Goal: Task Accomplishment & Management: Manage account settings

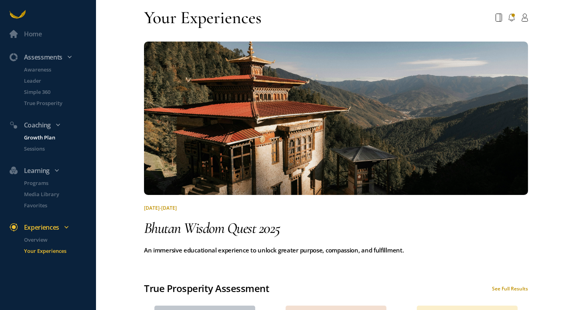
click at [40, 135] on p "Growth Plan" at bounding box center [59, 138] width 70 height 8
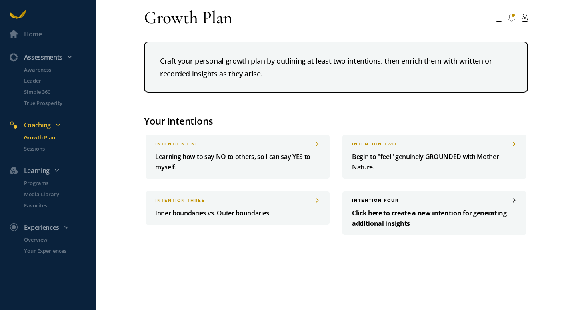
click at [384, 212] on p "Click here to create a new intention for generating additional insights" at bounding box center [434, 218] width 165 height 21
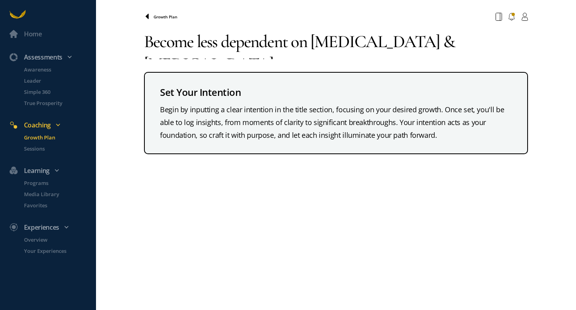
type textarea "Become less dependent on [MEDICAL_DATA] & [MEDICAL_DATA]"
click at [148, 15] on icon at bounding box center [147, 16] width 3 height 5
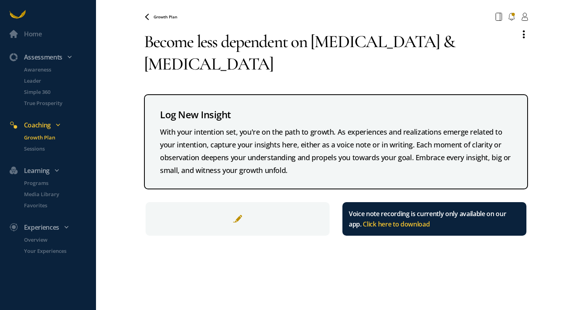
click at [412, 224] on span "Click here to download" at bounding box center [396, 224] width 67 height 9
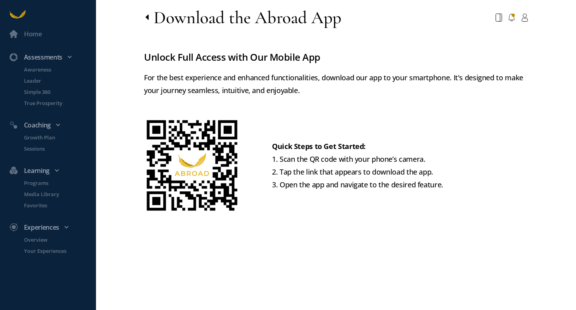
click at [148, 19] on icon at bounding box center [147, 16] width 3 height 5
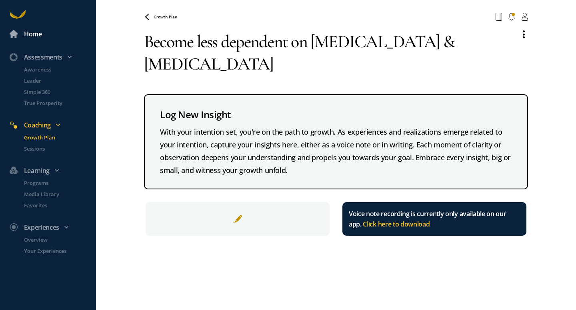
click at [38, 35] on div "Home" at bounding box center [33, 34] width 18 height 10
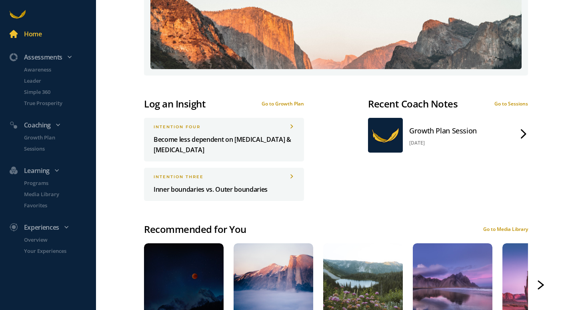
scroll to position [373, 0]
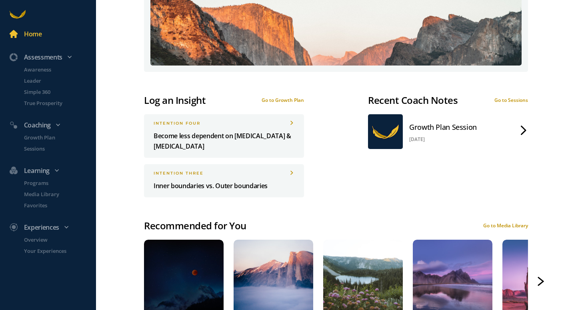
click at [294, 102] on div "Go to Growth Plan" at bounding box center [283, 100] width 42 height 7
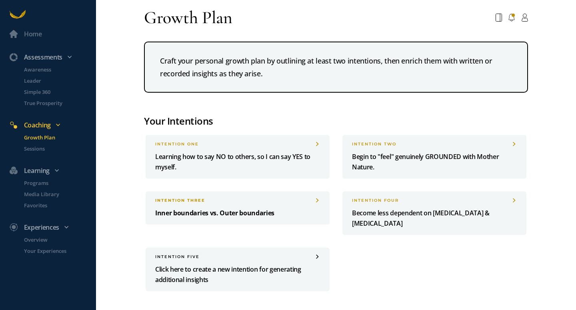
click at [317, 200] on span at bounding box center [317, 201] width 5 height 4
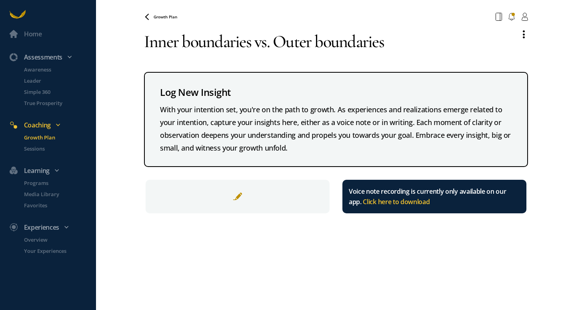
click at [223, 44] on textarea "Inner boundaries vs. Outer boundaries" at bounding box center [329, 41] width 370 height 35
click at [146, 42] on textarea "Inner boundaries vs. Outer boundaries" at bounding box center [329, 41] width 370 height 35
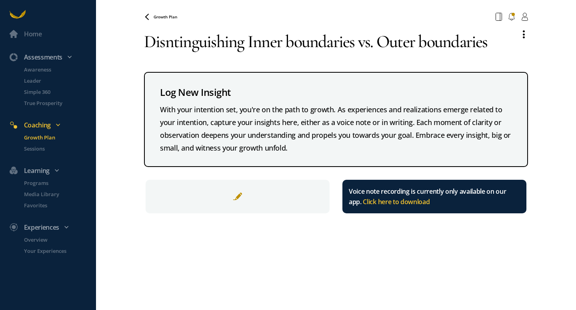
type textarea "Disntinguishing Inner boundaries vs. Outer boundaries"
click at [555, 96] on div "Home Assessments Awareness Leader Simple 360 True Prosperity Coaching Growth Pl…" at bounding box center [288, 155] width 576 height 310
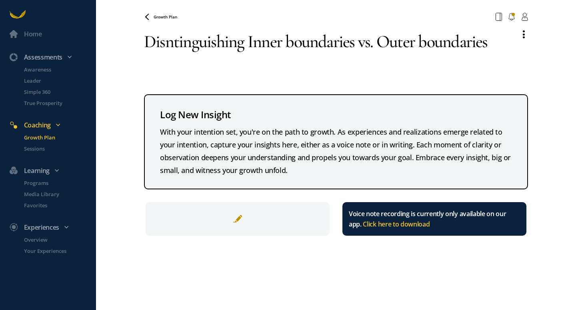
click at [373, 45] on textarea "Disntinguishing Inner boundaries vs. Outer boundaries" at bounding box center [329, 53] width 370 height 58
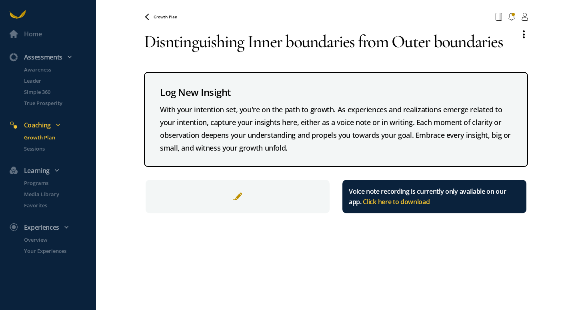
click at [159, 45] on textarea "Disntinguishing Inner boundaries from Outer boundaries" at bounding box center [329, 41] width 370 height 35
click at [174, 45] on textarea "Disntinguishing Inner boundaries from Outer boundaries" at bounding box center [329, 41] width 370 height 35
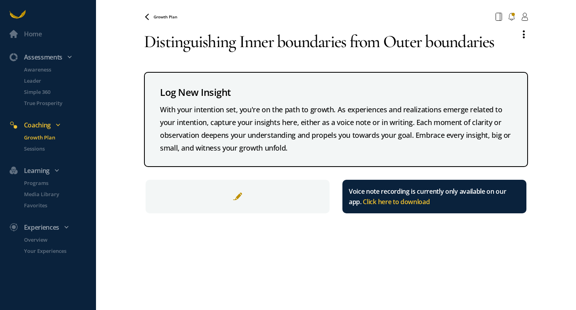
click at [283, 42] on textarea "Distinguishing Inner boundaries from Outer boundaries" at bounding box center [329, 41] width 370 height 35
click at [435, 45] on textarea "Distinguishing Inner Boundaries from Outer boundaries" at bounding box center [329, 41] width 370 height 35
type textarea "Distinguishing Inner Boundaries from Outer Boundaries"
click at [147, 18] on icon at bounding box center [147, 16] width 3 height 5
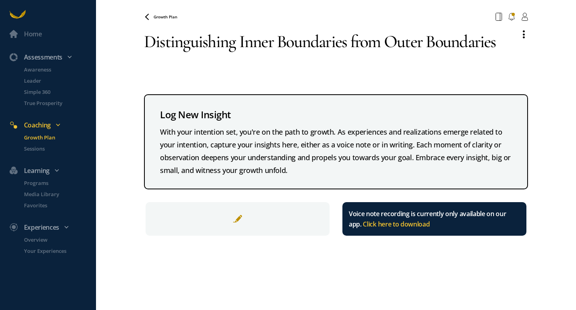
click at [148, 21] on div "Growth Plan" at bounding box center [336, 17] width 394 height 14
click at [147, 19] on icon at bounding box center [147, 17] width 6 height 6
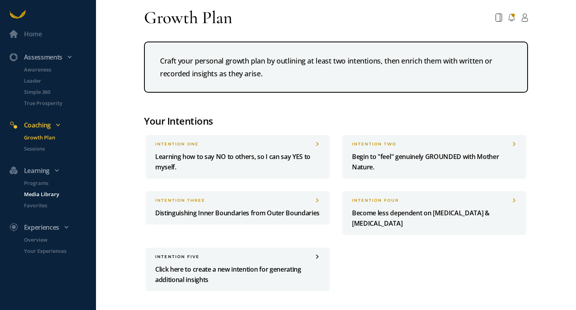
click at [45, 194] on p "Media Library" at bounding box center [59, 194] width 70 height 8
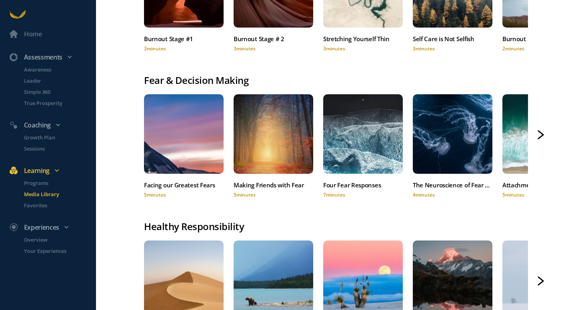
scroll to position [142, 0]
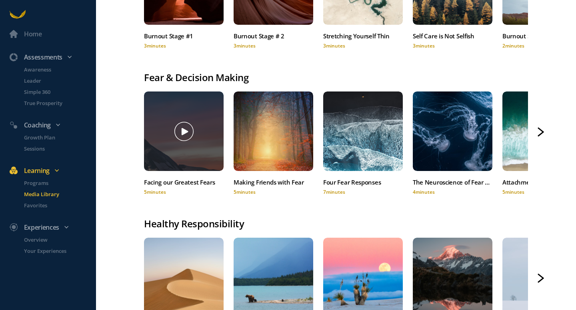
click at [206, 159] on div at bounding box center [184, 132] width 80 height 80
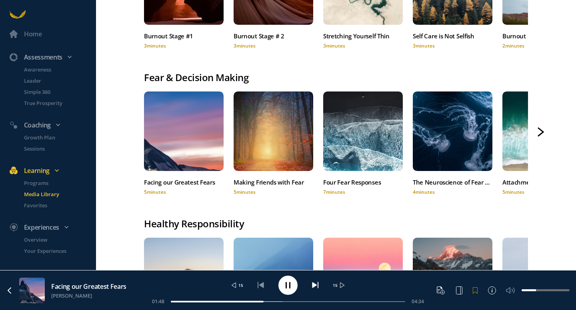
click at [475, 290] on span at bounding box center [475, 291] width 6 height 6
click at [48, 58] on div "Assessments" at bounding box center [52, 57] width 94 height 10
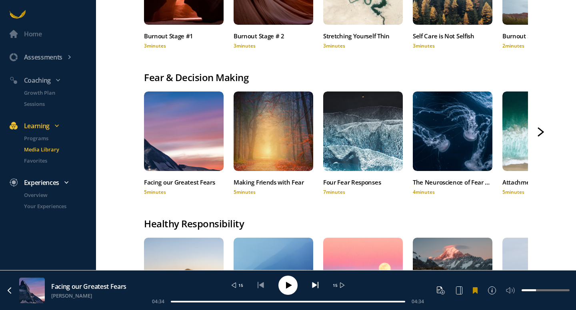
click at [54, 186] on div "Experiences" at bounding box center [52, 183] width 94 height 10
click at [56, 182] on div "Experiences" at bounding box center [52, 183] width 94 height 10
click at [47, 195] on p "Overview" at bounding box center [59, 195] width 70 height 8
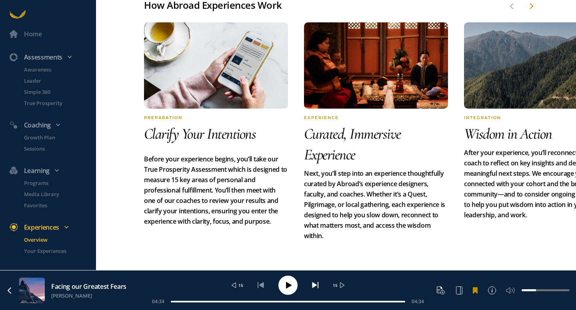
scroll to position [361, 0]
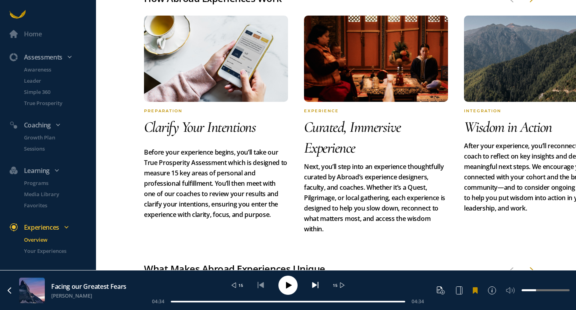
click at [530, 266] on div at bounding box center [531, 270] width 6 height 9
click at [532, 266] on div at bounding box center [531, 270] width 6 height 9
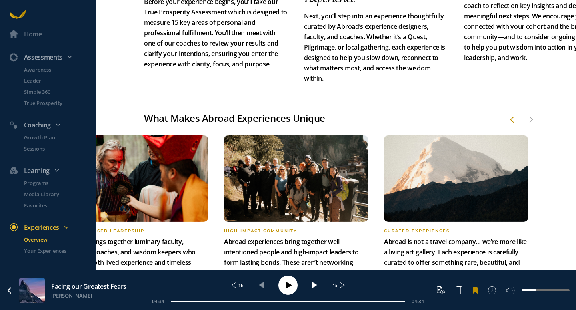
scroll to position [513, 0]
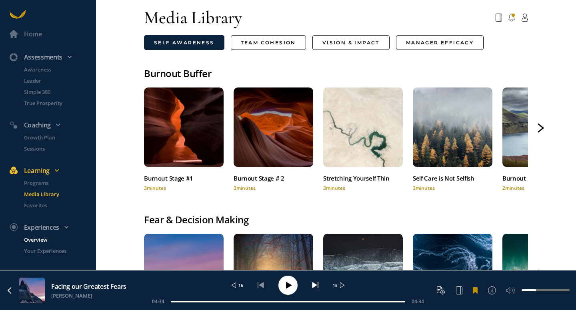
click at [33, 240] on p "Overview" at bounding box center [59, 240] width 70 height 8
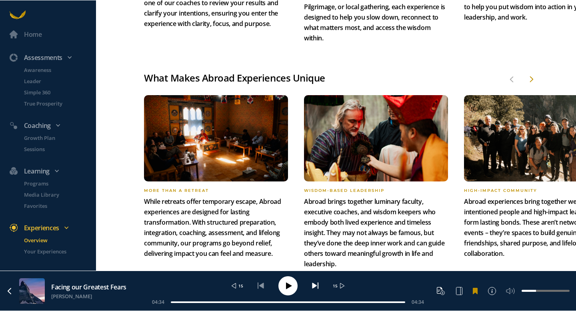
scroll to position [555, 0]
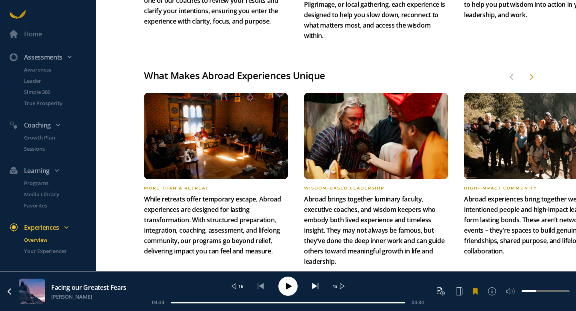
click at [373, 68] on h1 "What Makes Abroad Experiences Unique" at bounding box center [336, 75] width 384 height 15
drag, startPoint x: 574, startPoint y: 309, endPoint x: 565, endPoint y: 295, distance: 16.7
click at [566, 295] on div "Facing our Greatest Fears [PERSON_NAME] 15 15 04:34 04:34" at bounding box center [288, 291] width 576 height 40
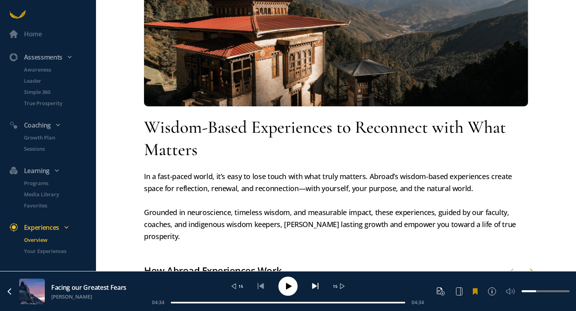
scroll to position [0, 0]
